Goal: Find specific fact: Find specific fact

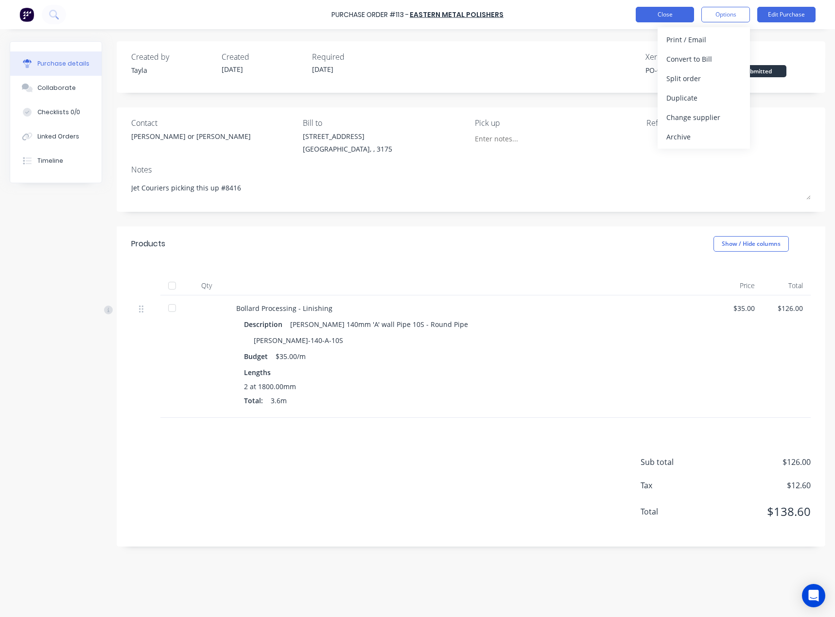
click at [653, 10] on button "Close" at bounding box center [665, 15] width 58 height 16
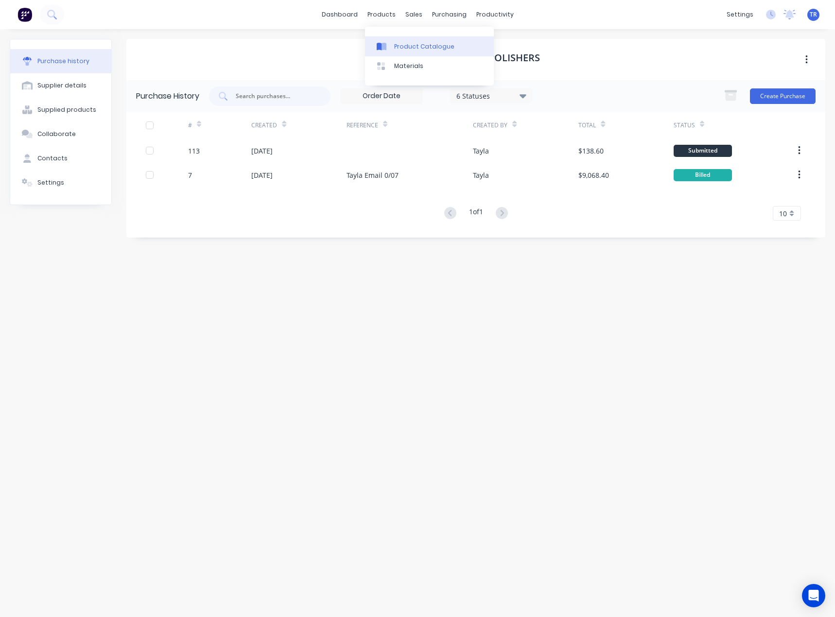
click at [405, 42] on div "Product Catalogue" at bounding box center [424, 46] width 60 height 9
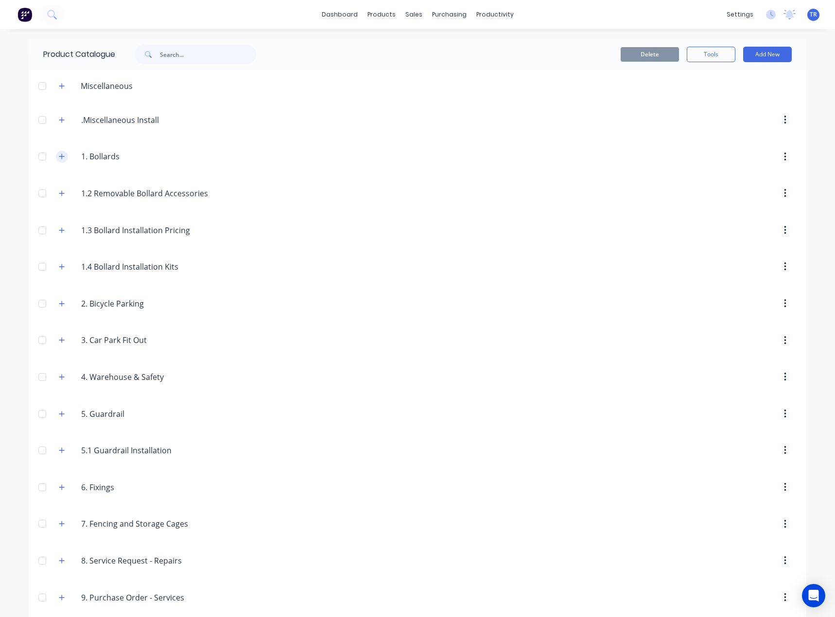
click at [59, 156] on icon "button" at bounding box center [61, 156] width 5 height 5
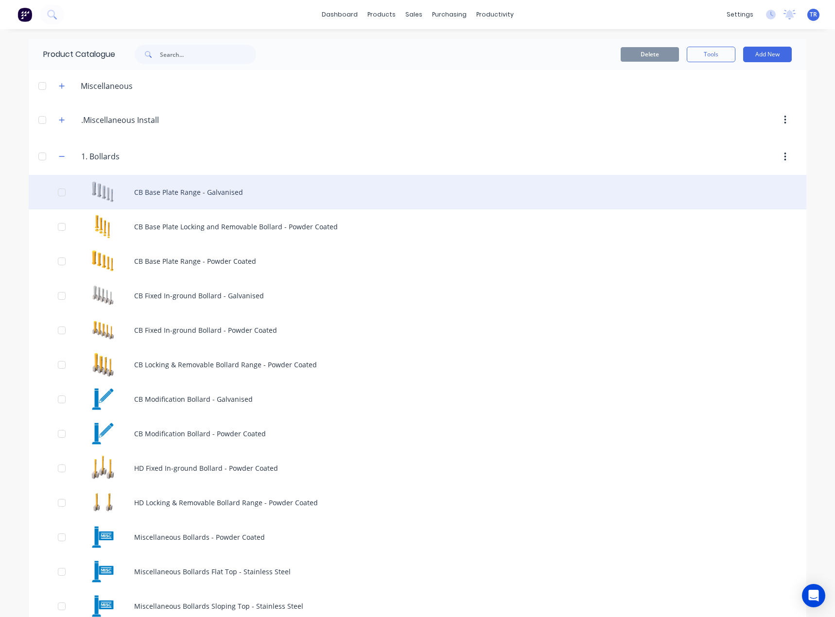
click at [130, 196] on div "CB Base Plate Range - Galvanised" at bounding box center [418, 192] width 778 height 35
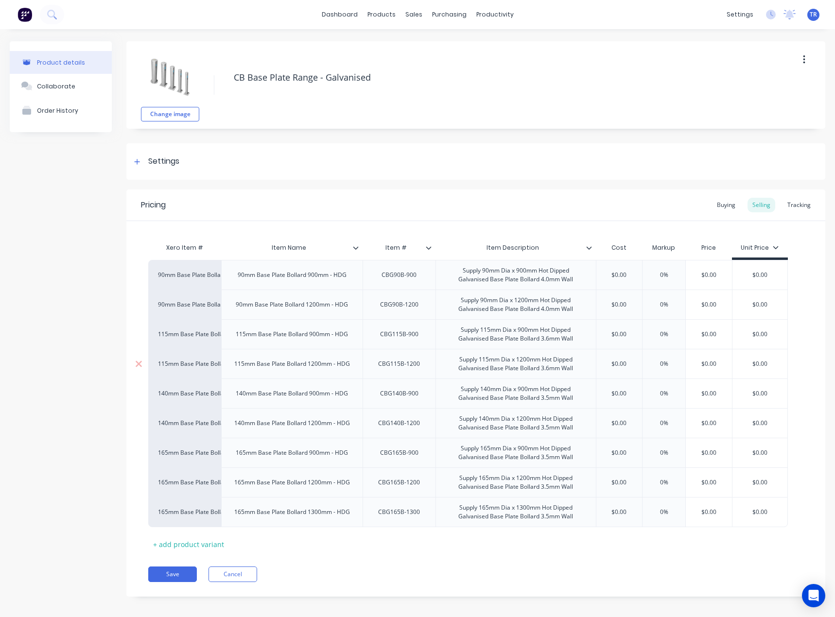
type textarea "x"
click at [789, 209] on div "Tracking" at bounding box center [798, 205] width 33 height 15
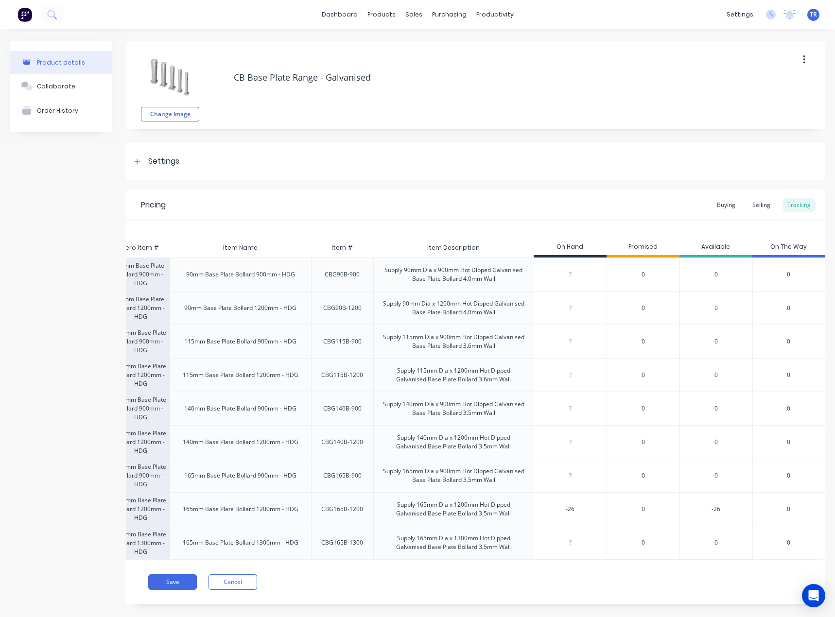
scroll to position [0, 44]
type input "0"
click at [568, 272] on input "0" at bounding box center [570, 274] width 72 height 9
click at [564, 299] on div "?" at bounding box center [570, 308] width 72 height 24
type input "0"
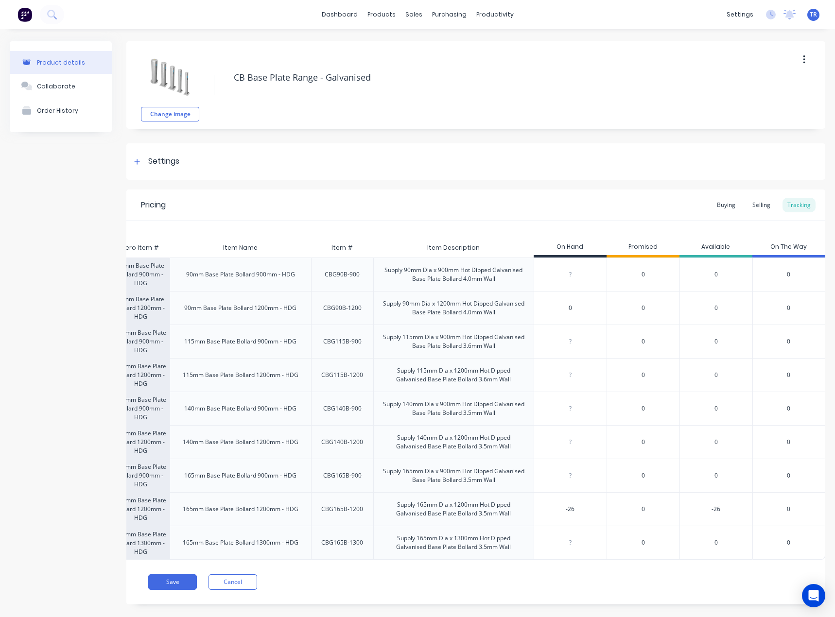
type input "0"
click at [567, 340] on input "0" at bounding box center [570, 341] width 72 height 9
click at [571, 390] on div "?" at bounding box center [570, 375] width 73 height 34
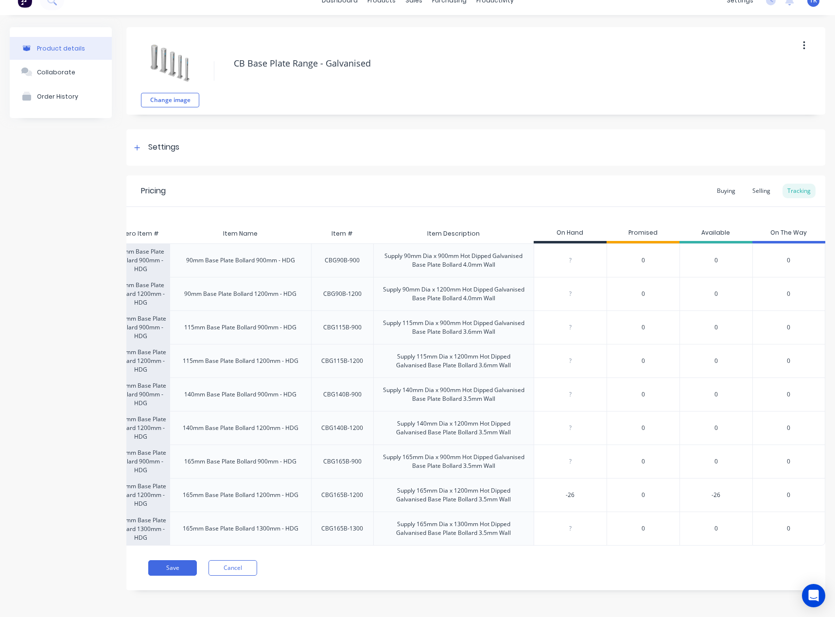
type input "0"
drag, startPoint x: 574, startPoint y: 525, endPoint x: 562, endPoint y: 278, distance: 246.7
click at [562, 278] on div "90mm Base Plate Bollard 900mm - HDG 90mm Base Plate Bollard 900mm - HDG CBG90B-…" at bounding box center [438, 394] width 655 height 302
type input "-26"
click at [562, 491] on input "-26" at bounding box center [570, 495] width 72 height 9
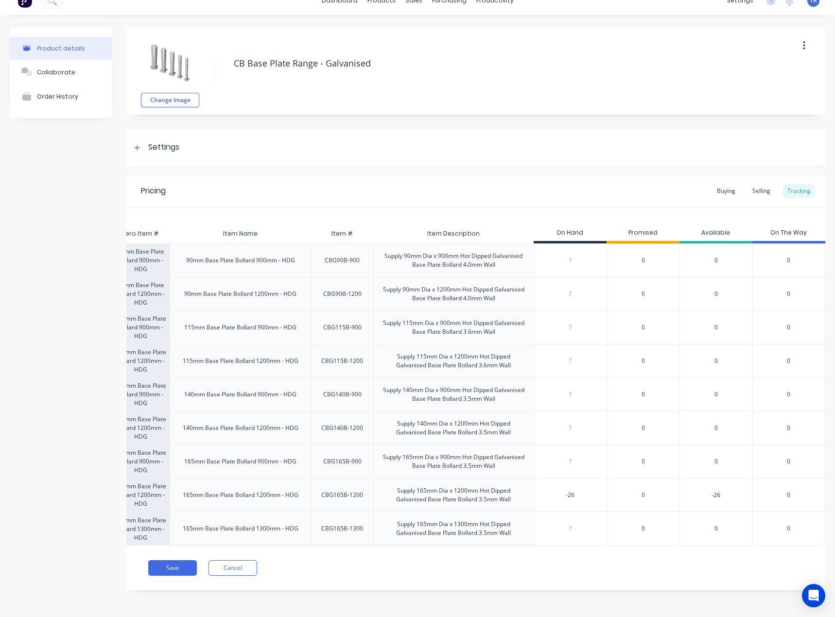
click at [562, 491] on input "-26" at bounding box center [570, 495] width 72 height 9
click at [606, 579] on div "Pricing Buying Selling Tracking Xero Item # Item Name Item # Item Description O…" at bounding box center [475, 382] width 699 height 415
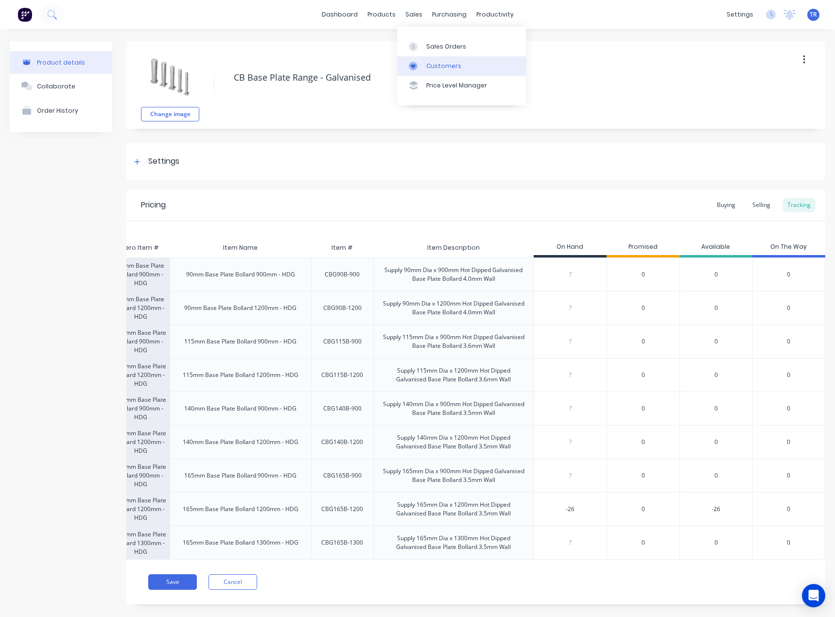
click at [415, 67] on icon at bounding box center [413, 66] width 5 height 4
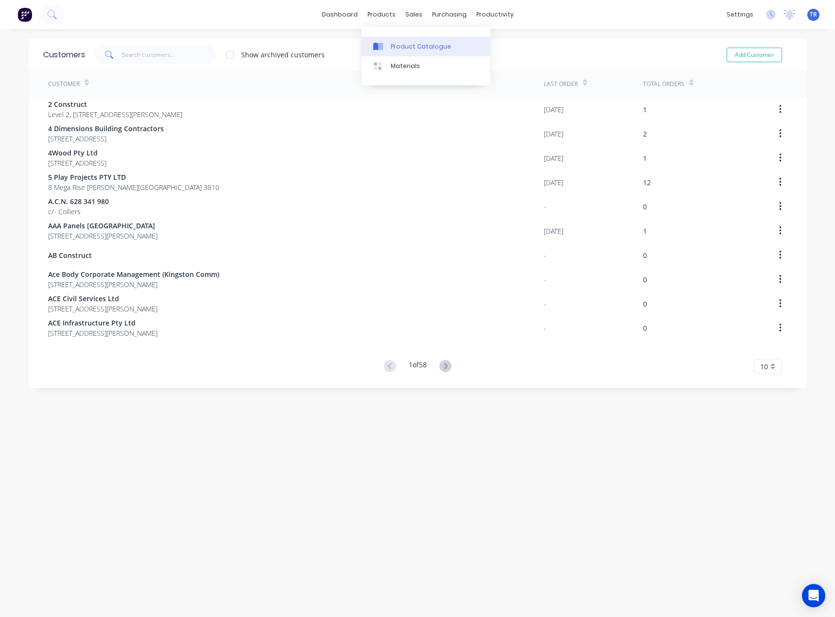
click at [390, 42] on link "Product Catalogue" at bounding box center [426, 45] width 129 height 19
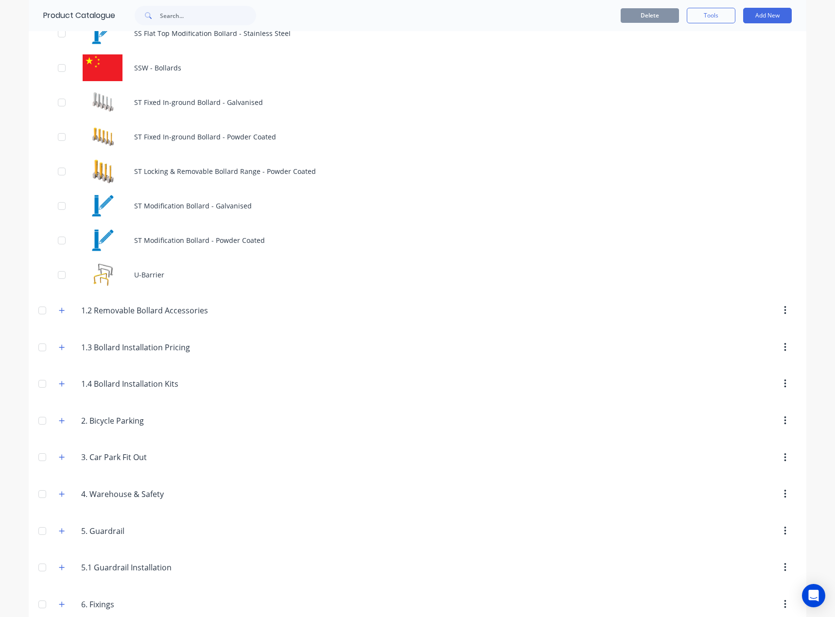
scroll to position [1263, 0]
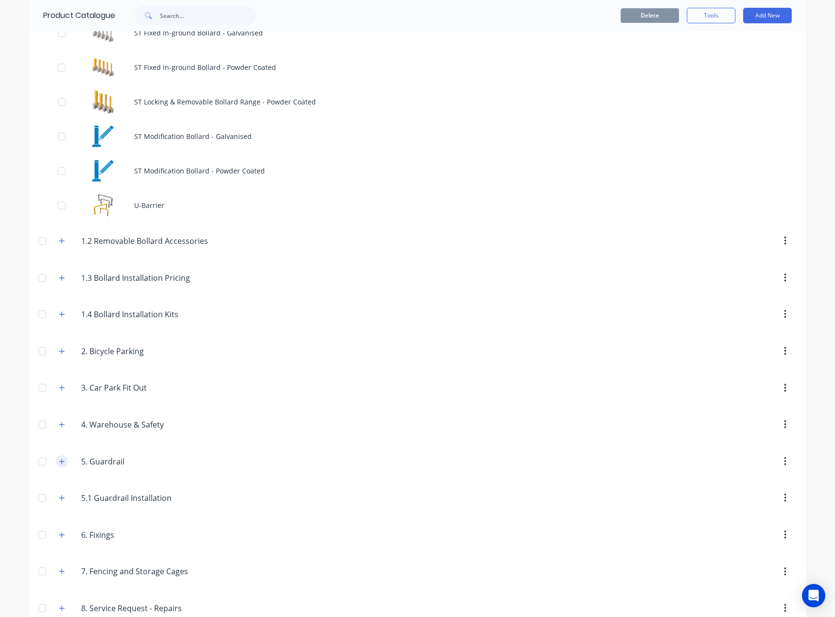
click at [56, 458] on button "button" at bounding box center [62, 461] width 12 height 12
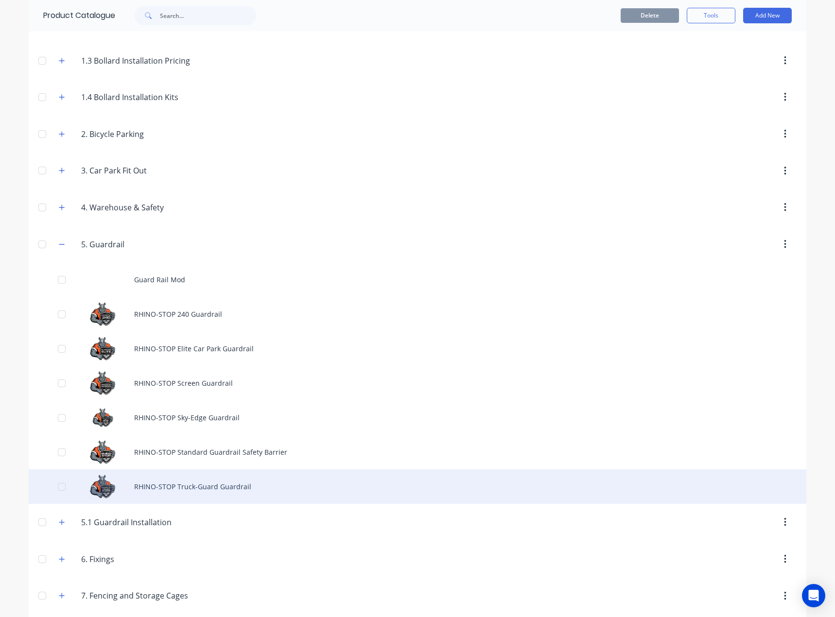
scroll to position [1506, 0]
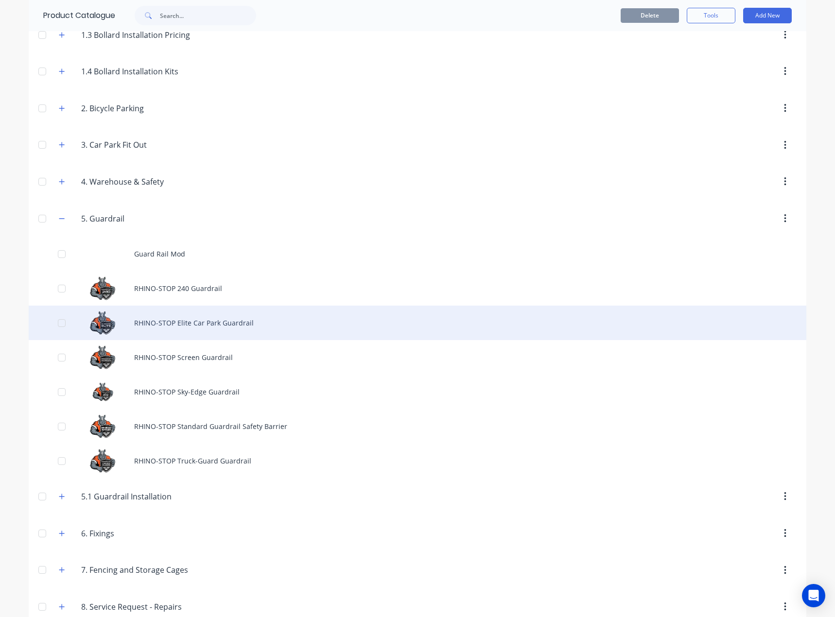
click at [253, 330] on div "RHINO-STOP Elite Car Park Guardrail" at bounding box center [418, 323] width 778 height 35
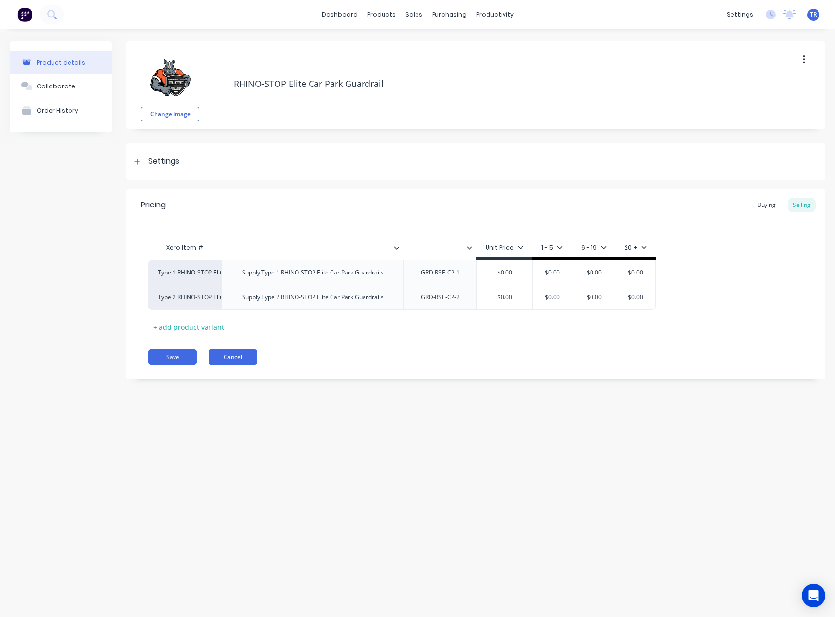
click at [244, 359] on button "Cancel" at bounding box center [232, 357] width 49 height 16
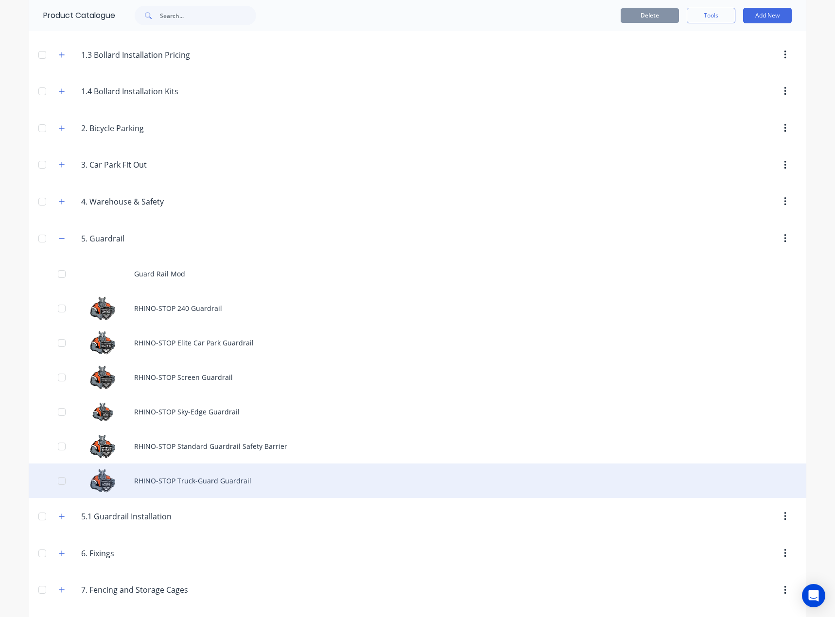
scroll to position [1506, 0]
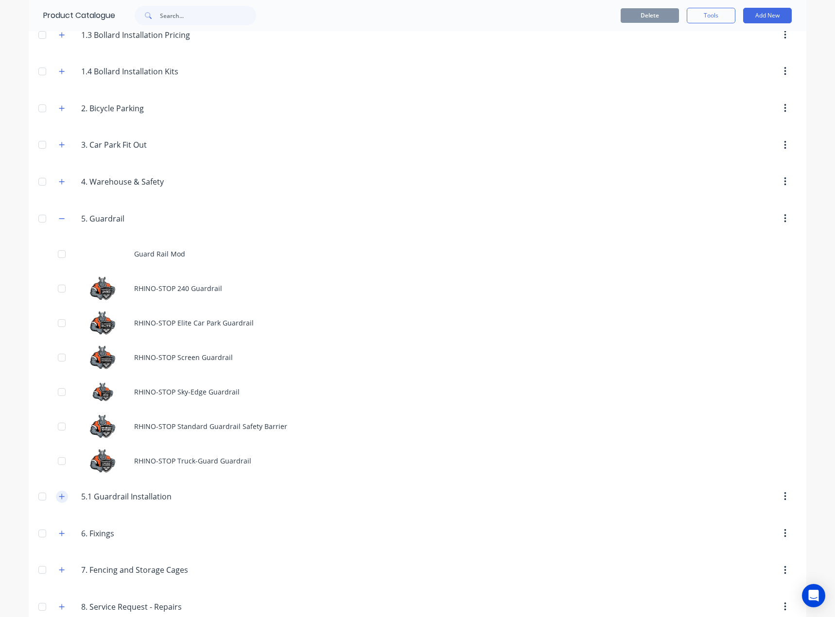
click at [56, 501] on button "button" at bounding box center [62, 497] width 12 height 12
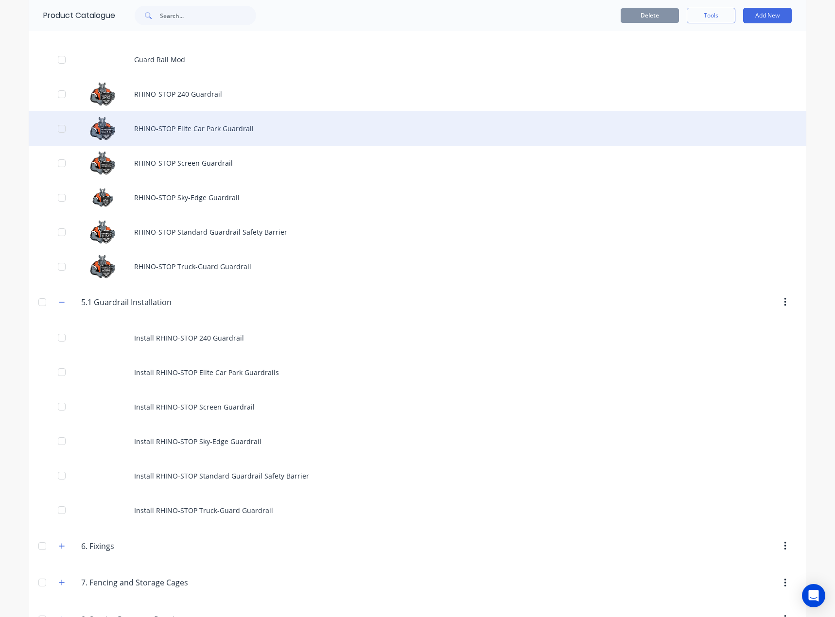
scroll to position [1652, 0]
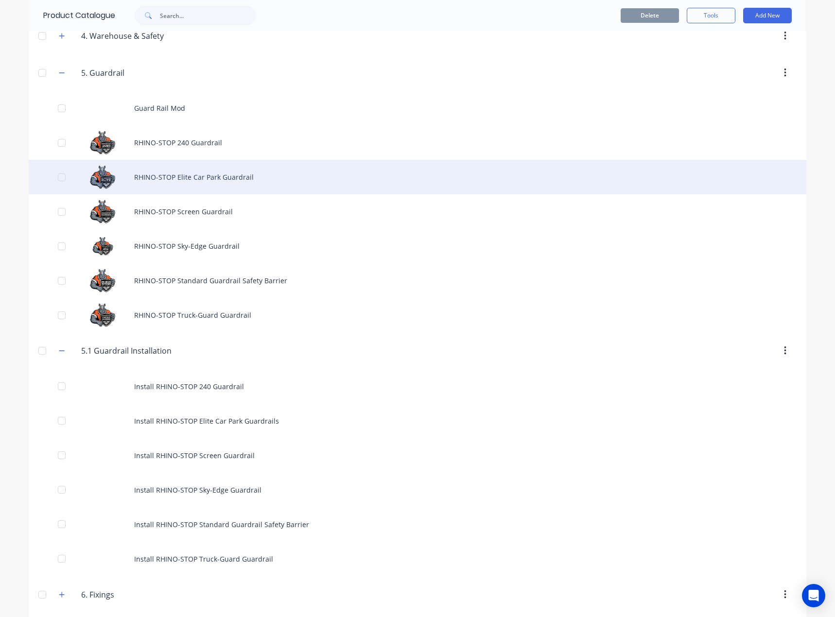
click at [313, 179] on div "RHINO-STOP Elite Car Park Guardrail" at bounding box center [418, 177] width 778 height 35
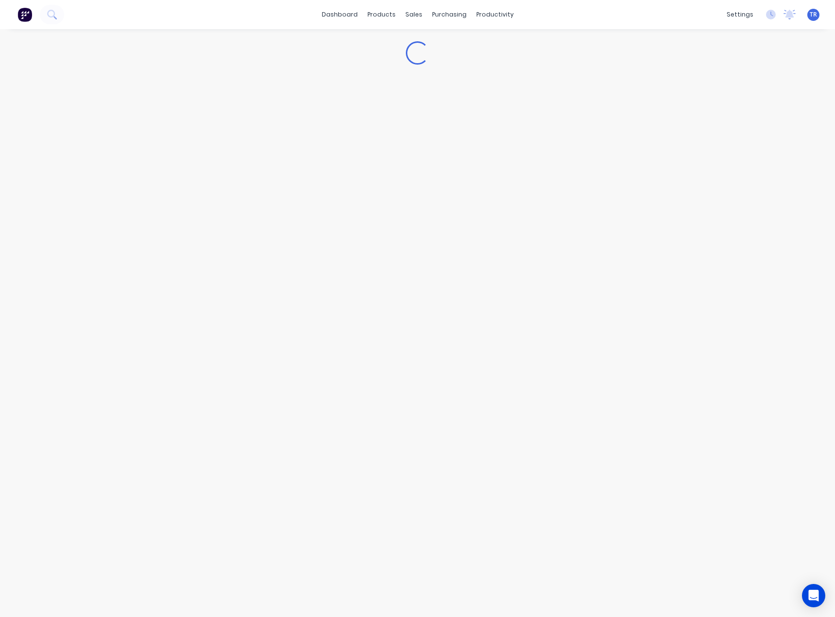
type textarea "x"
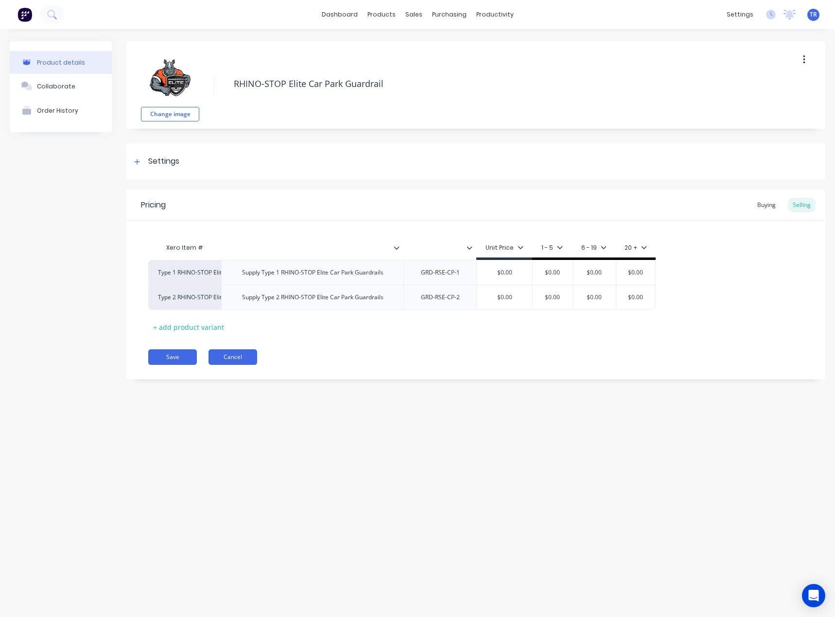
click at [246, 362] on button "Cancel" at bounding box center [232, 357] width 49 height 16
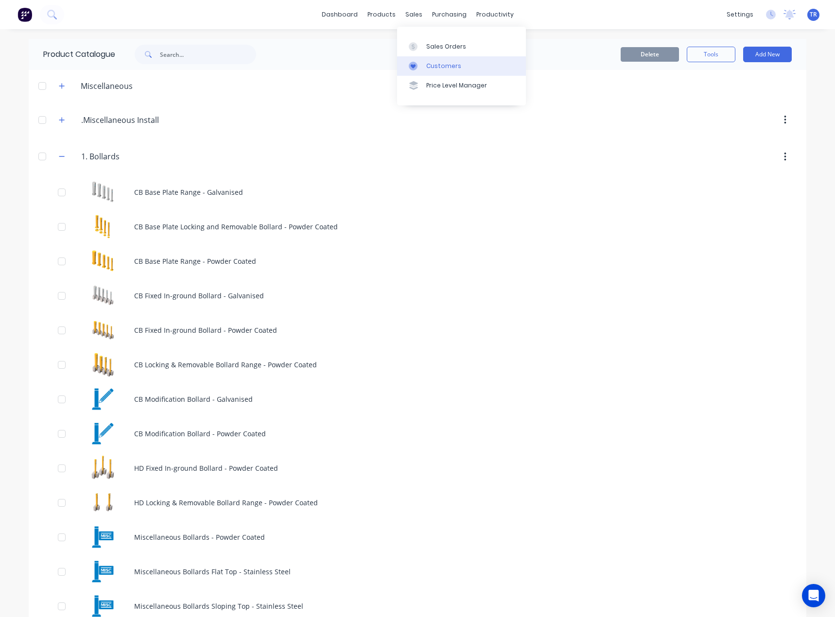
click at [431, 73] on link "Customers" at bounding box center [461, 65] width 129 height 19
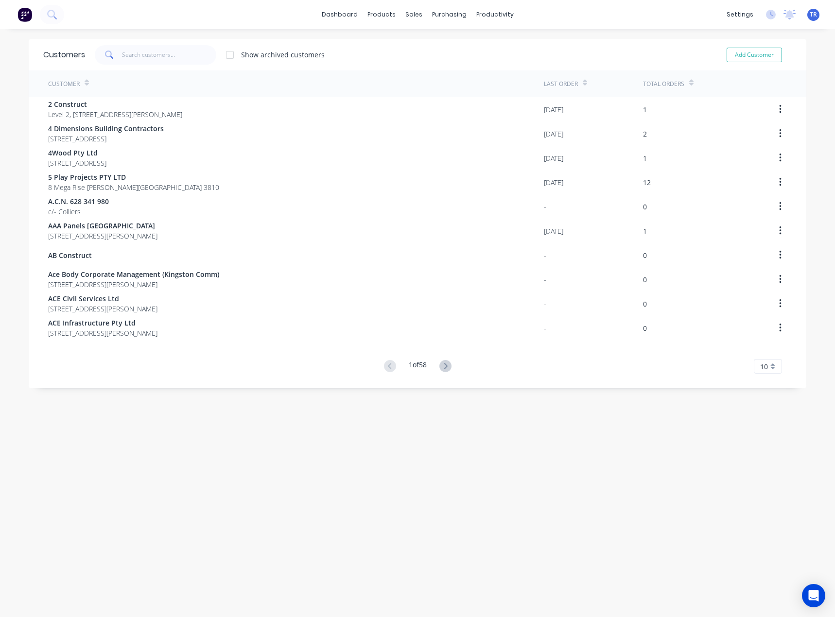
click at [141, 69] on div "Customers Show archived customers Add Customer" at bounding box center [418, 55] width 778 height 32
click at [147, 54] on input "text" at bounding box center [169, 54] width 95 height 19
click at [415, 49] on icon at bounding box center [413, 46] width 9 height 9
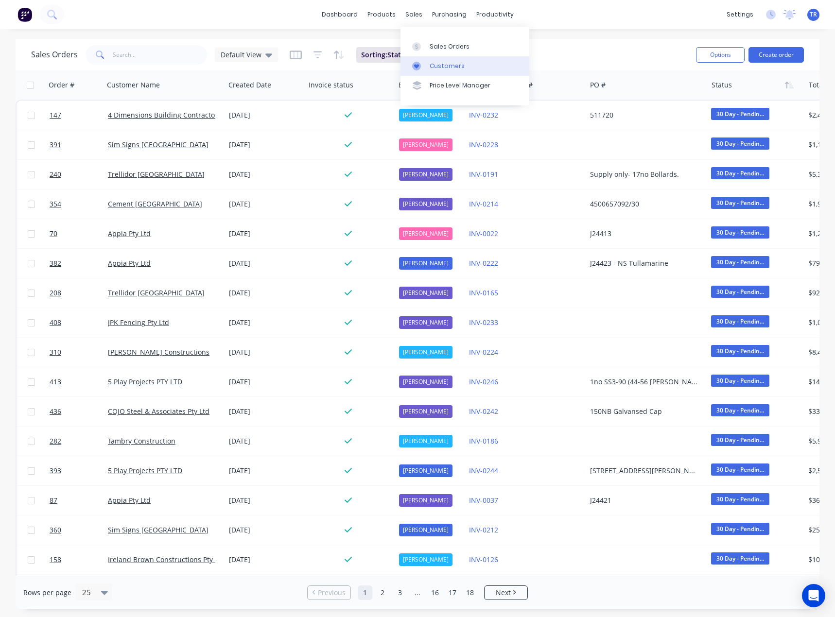
click at [433, 69] on div "Customers" at bounding box center [447, 66] width 35 height 9
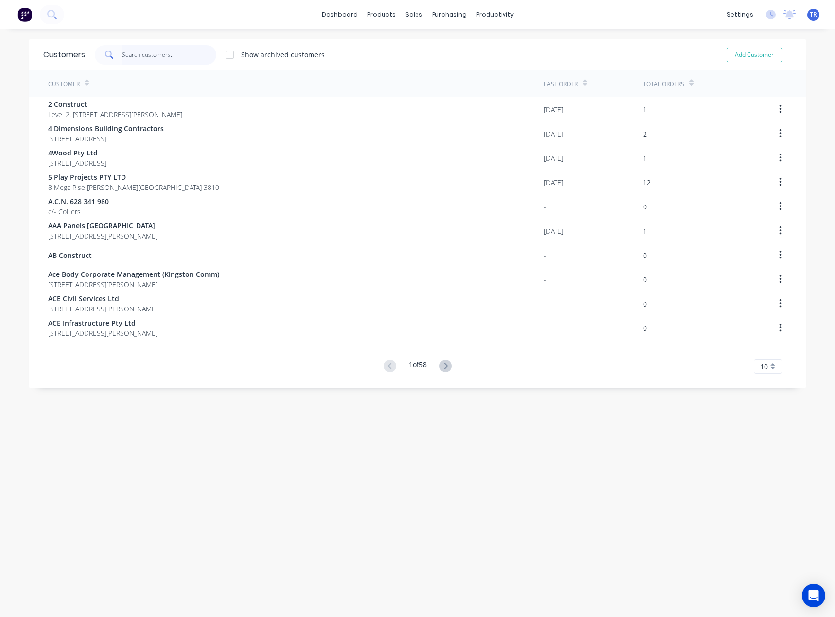
click at [168, 52] on input "text" at bounding box center [169, 54] width 95 height 19
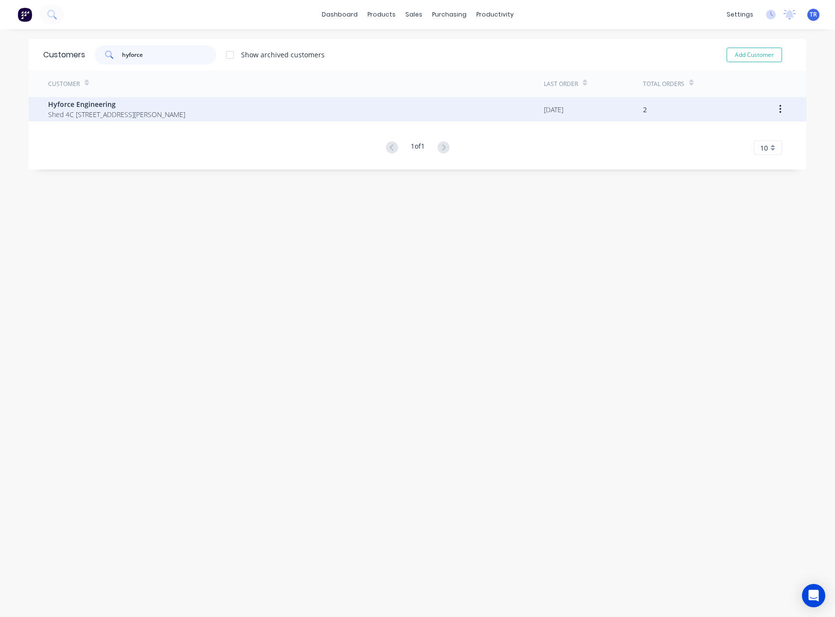
type input "hyforce"
click at [64, 119] on span "Shed 4C [STREET_ADDRESS][PERSON_NAME]" at bounding box center [116, 114] width 137 height 10
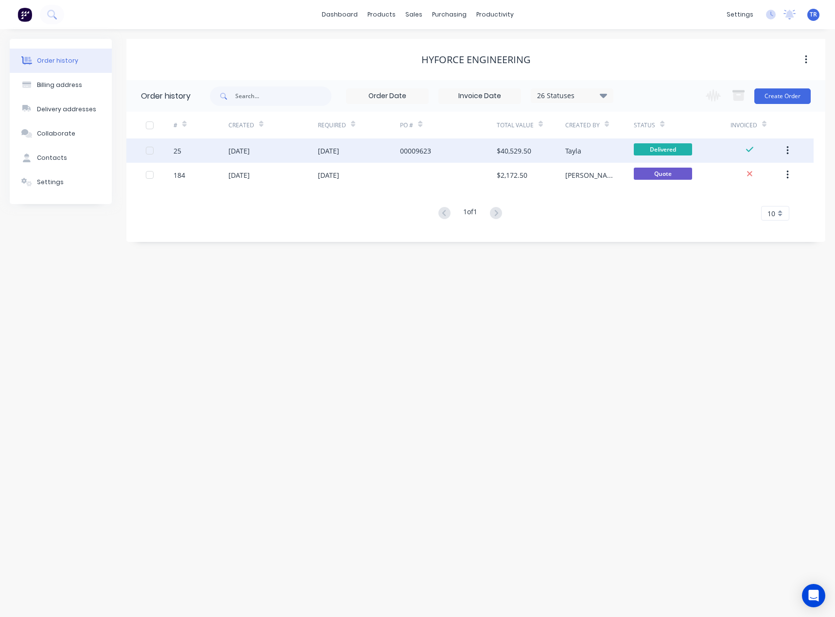
click at [322, 142] on div "[DATE]" at bounding box center [359, 150] width 83 height 24
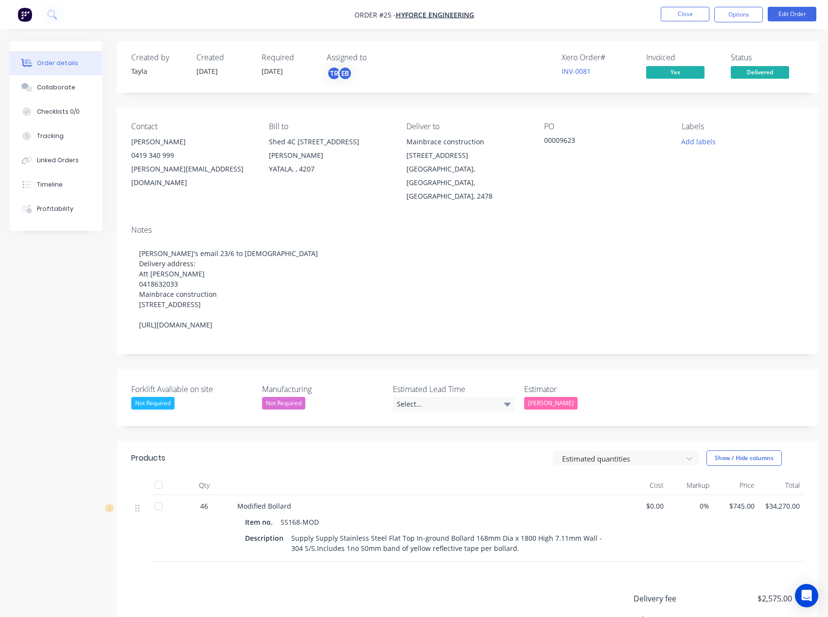
click at [61, 81] on button "Collaborate" at bounding box center [56, 87] width 92 height 24
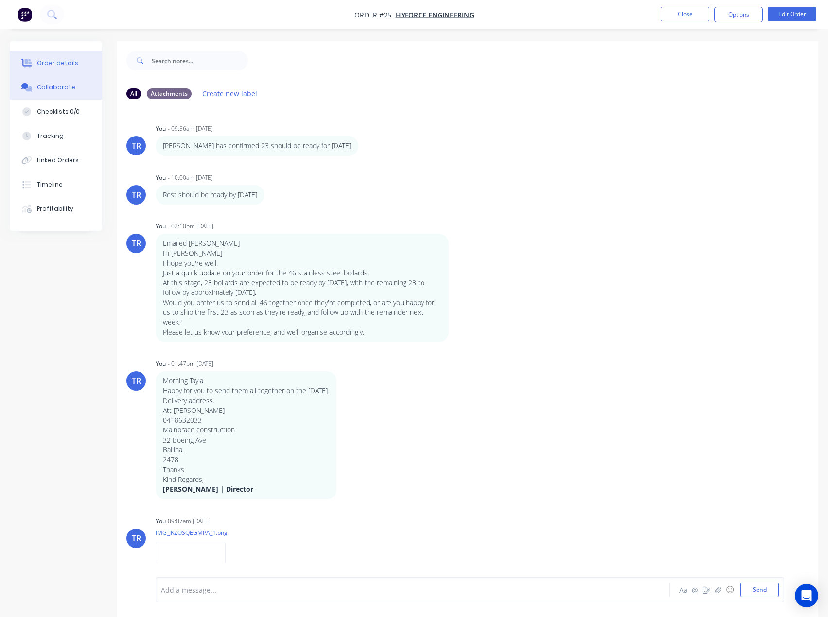
click at [79, 59] on button "Order details" at bounding box center [56, 63] width 92 height 24
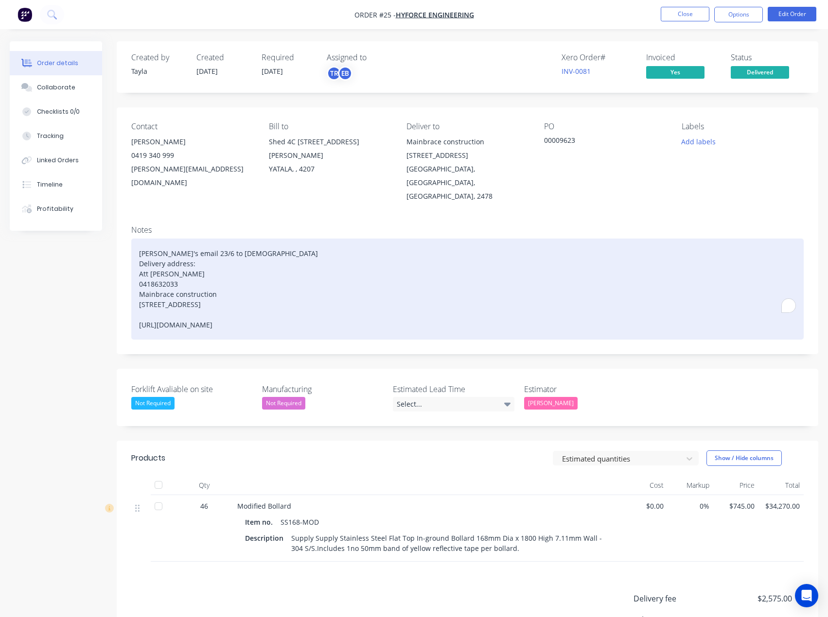
drag, startPoint x: 332, startPoint y: 307, endPoint x: 130, endPoint y: 308, distance: 202.2
click at [130, 308] on div "Notes [PERSON_NAME]'s email 23/6 to Christian Delivery address: Att [PERSON_NAM…" at bounding box center [467, 286] width 701 height 137
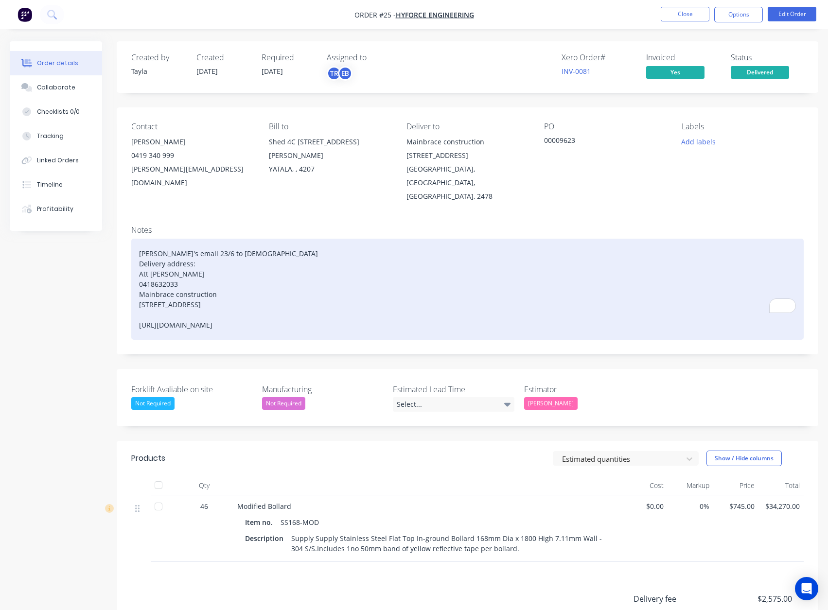
drag, startPoint x: 332, startPoint y: 306, endPoint x: 277, endPoint y: 305, distance: 54.9
click at [277, 305] on div "[PERSON_NAME]'s email 23/6 to [DEMOGRAPHIC_DATA] Delivery address: Att [PERSON_…" at bounding box center [467, 289] width 672 height 101
copy div "32119933779"
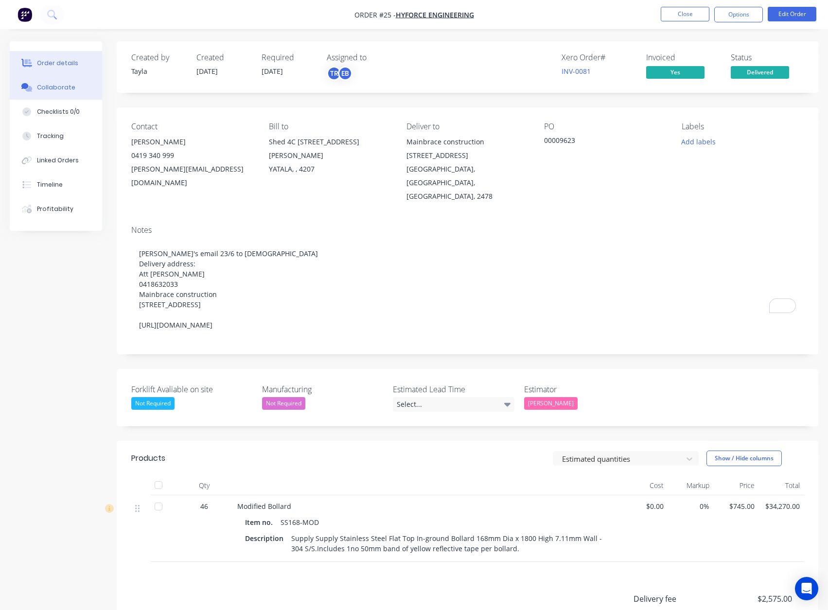
click at [64, 91] on div "Collaborate" at bounding box center [56, 87] width 38 height 9
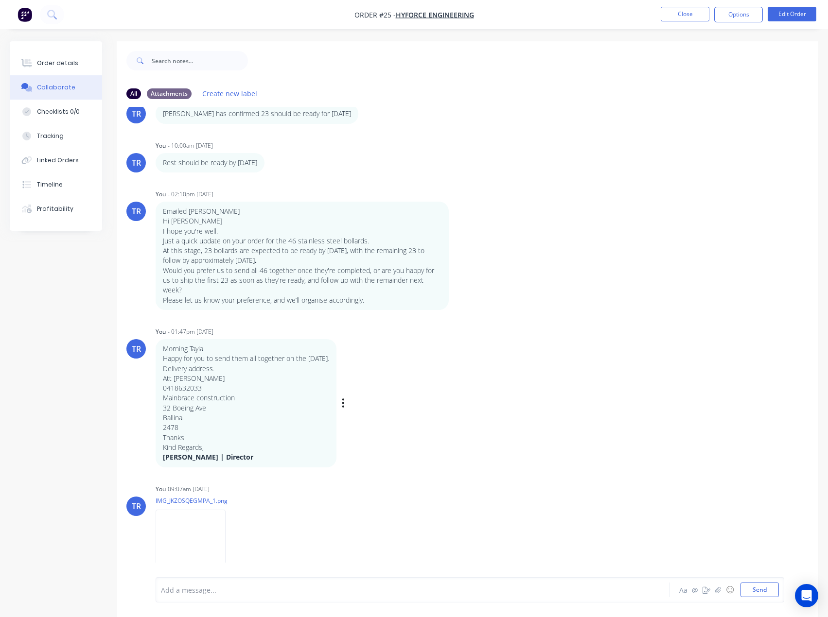
scroll to position [33, 0]
click at [39, 69] on button "Order details" at bounding box center [56, 63] width 92 height 24
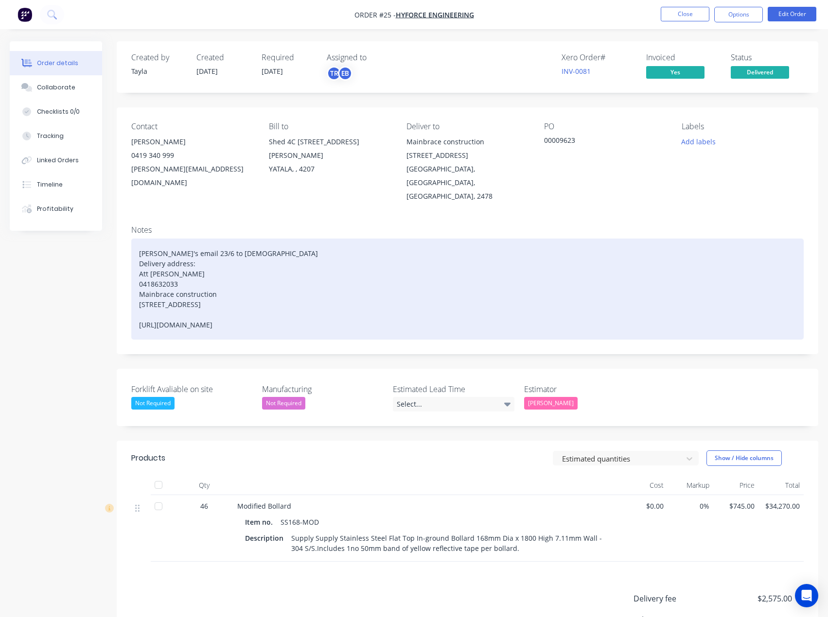
scroll to position [122, 0]
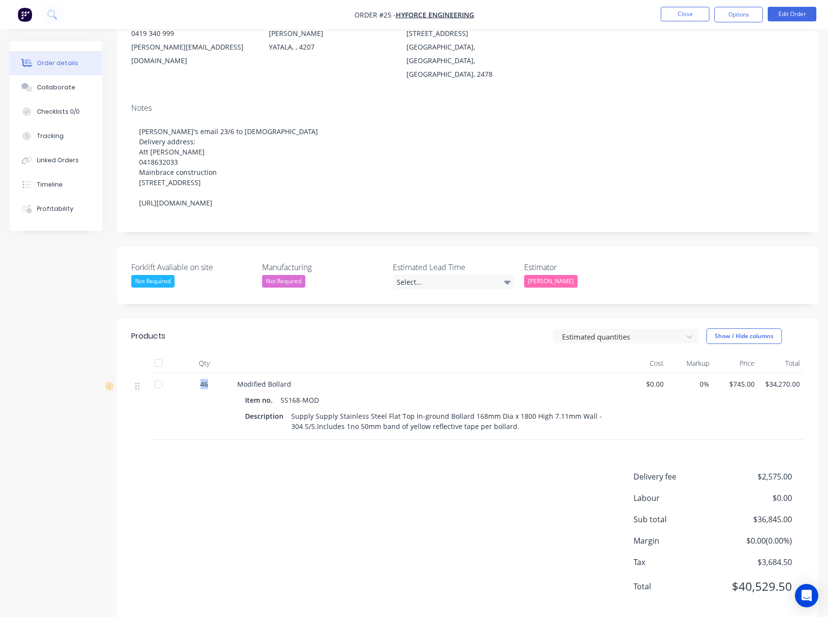
drag, startPoint x: 195, startPoint y: 366, endPoint x: 223, endPoint y: 366, distance: 27.7
click at [223, 379] on div "46" at bounding box center [204, 384] width 51 height 10
click at [277, 475] on div "Delivery fee $2,575.00 Labour $0.00 Sub total $36,845.00 Margin $0.00 ( 0.00 %)…" at bounding box center [467, 538] width 672 height 134
